Goal: Check status: Check status

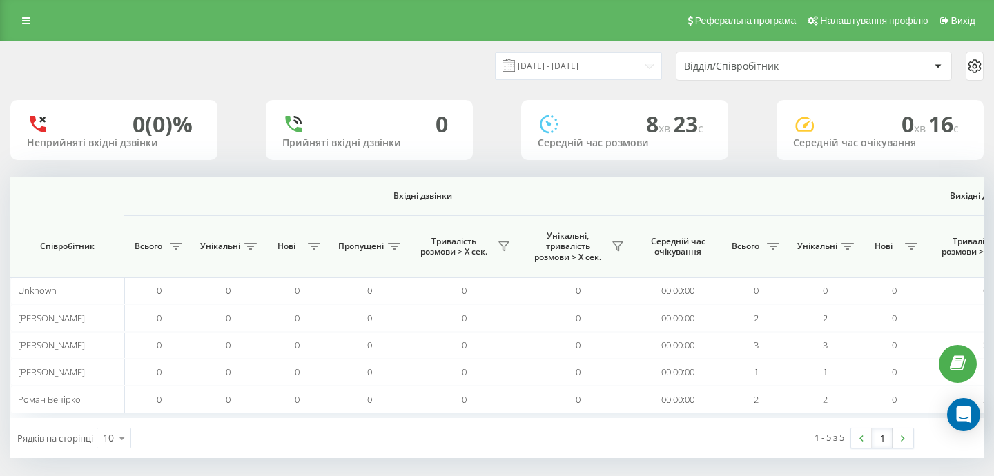
scroll to position [0, 953]
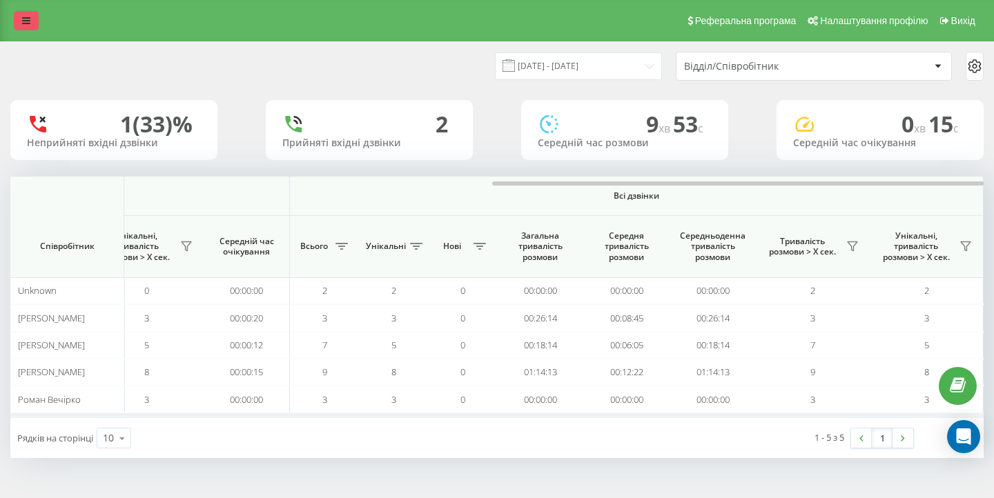
click at [23, 23] on icon at bounding box center [26, 21] width 8 height 10
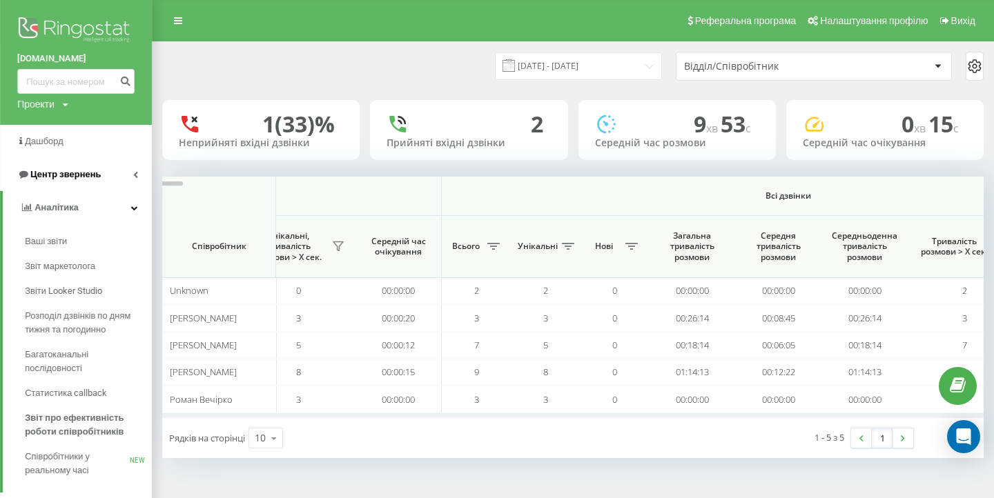
click at [59, 169] on span "Центр звернень" at bounding box center [65, 174] width 70 height 10
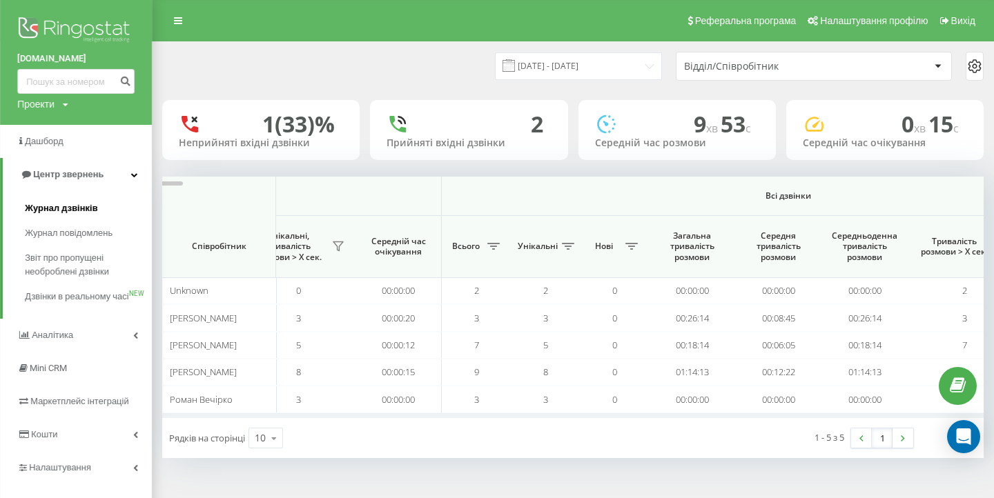
click at [48, 205] on span "Журнал дзвінків" at bounding box center [61, 209] width 73 height 14
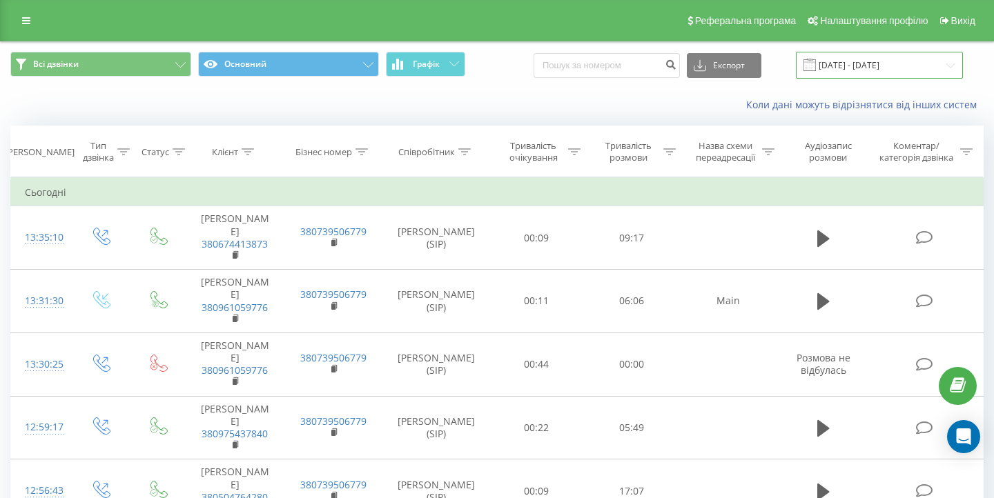
click at [857, 79] on input "22.08.2025 - 22.09.2025" at bounding box center [879, 65] width 167 height 27
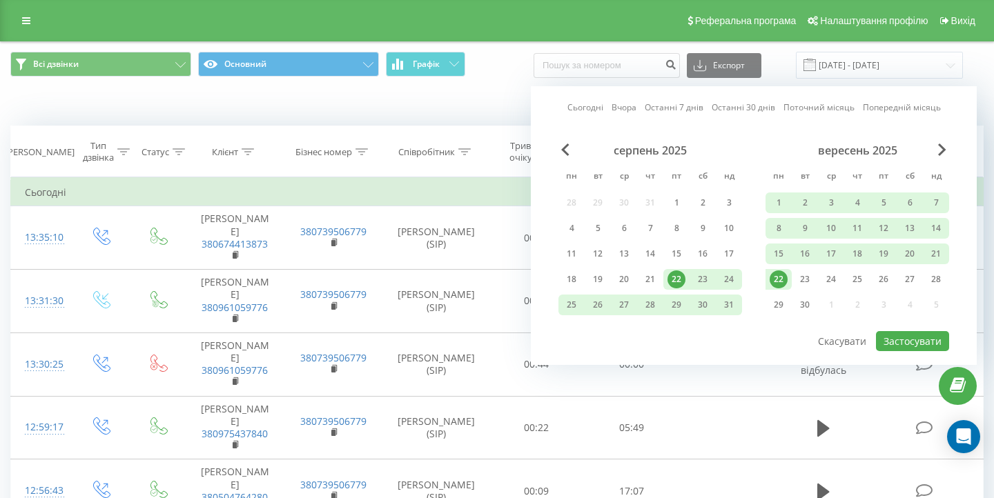
click at [590, 114] on link "Сьогодні" at bounding box center [585, 107] width 36 height 13
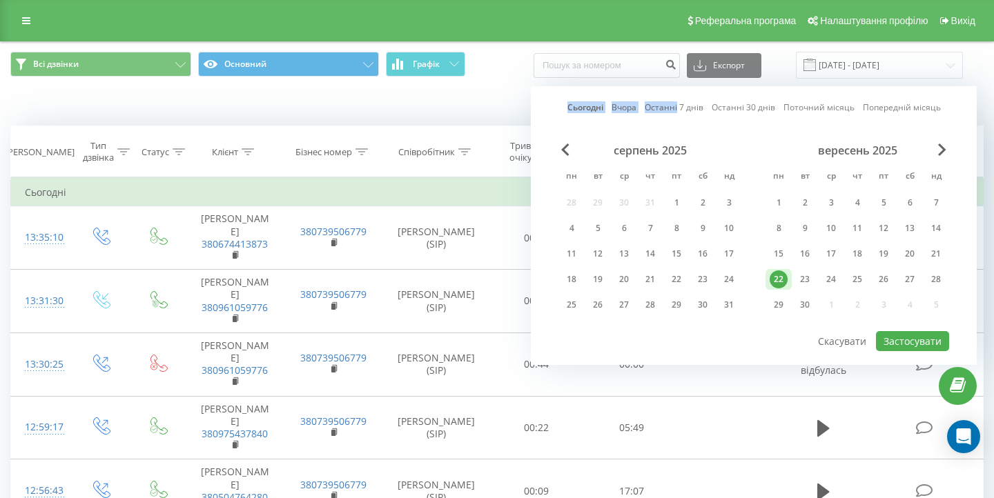
click at [590, 114] on link "Сьогодні" at bounding box center [585, 107] width 36 height 13
click at [915, 351] on button "Застосувати" at bounding box center [912, 341] width 73 height 20
type input "[DATE] - [DATE]"
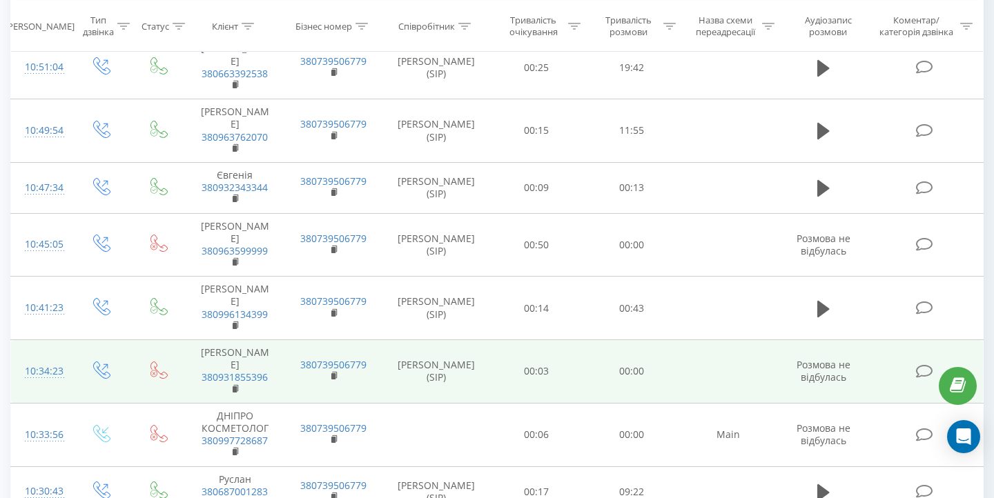
scroll to position [937, 0]
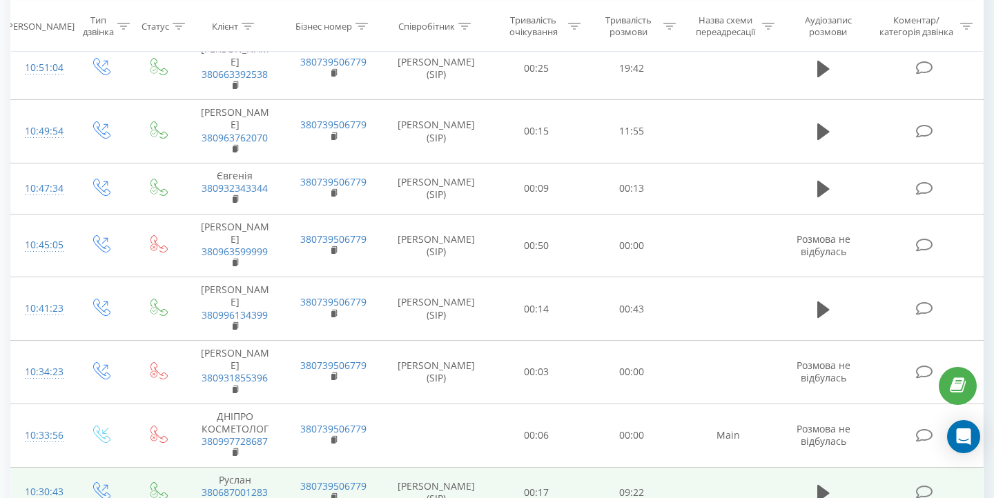
click at [235, 498] on rect at bounding box center [235, 504] width 4 height 6
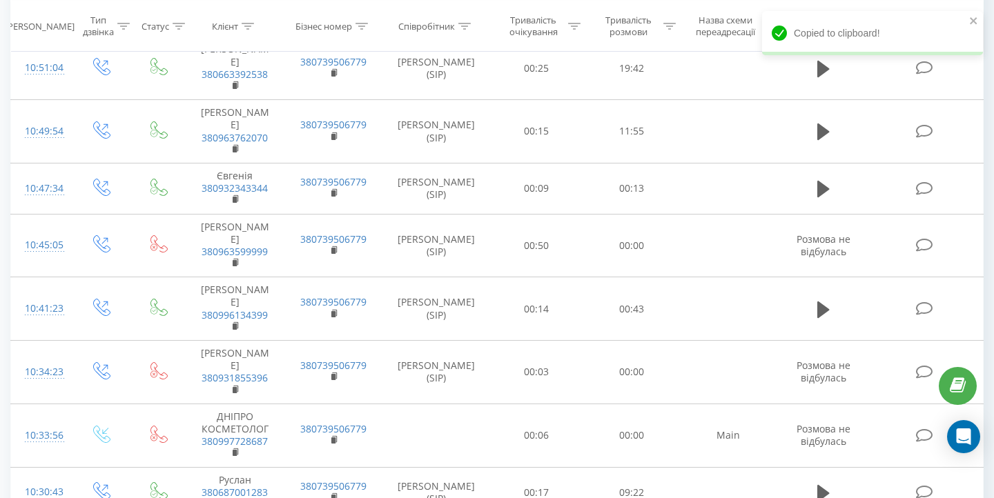
scroll to position [924, 0]
